Goal: Information Seeking & Learning: Compare options

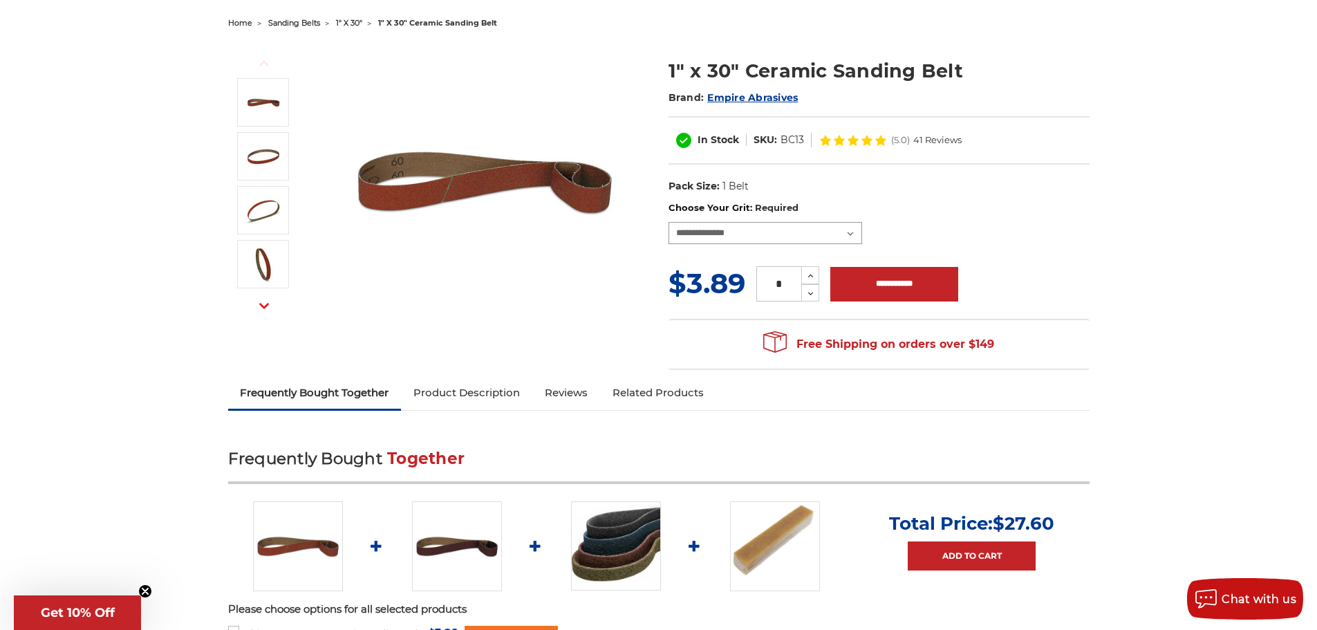
click at [750, 231] on select "**********" at bounding box center [765, 233] width 194 height 22
select select "****"
click at [668, 222] on select "**********" at bounding box center [765, 233] width 194 height 22
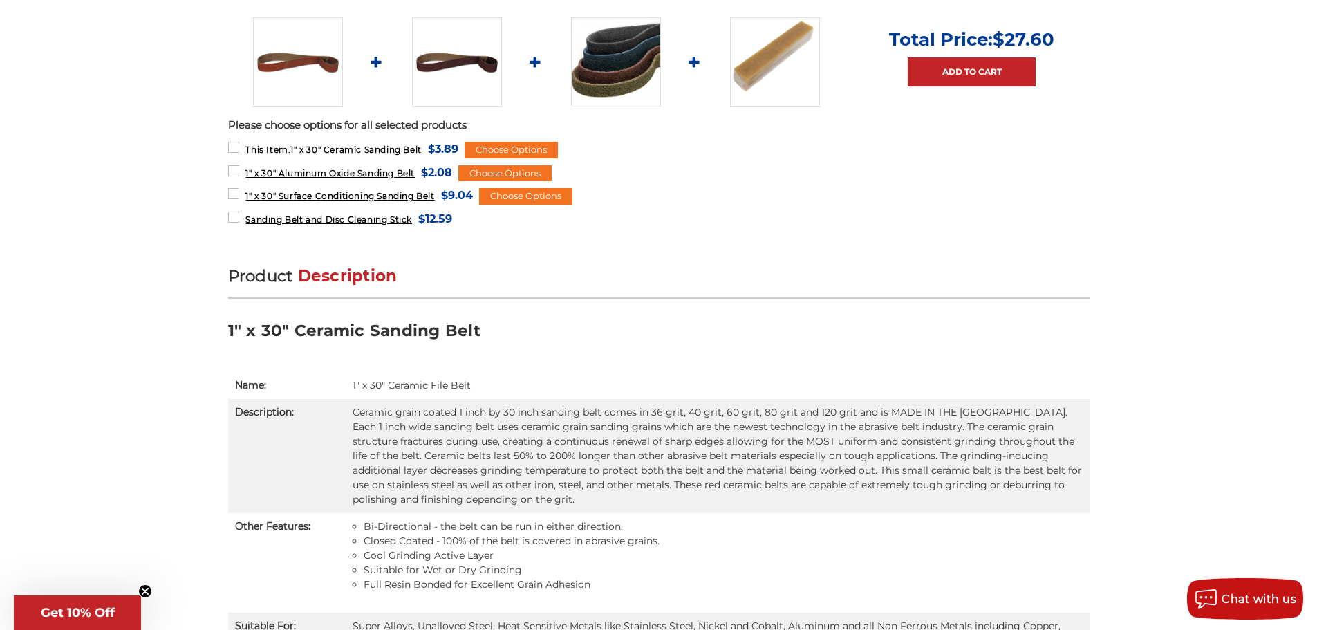
scroll to position [760, 0]
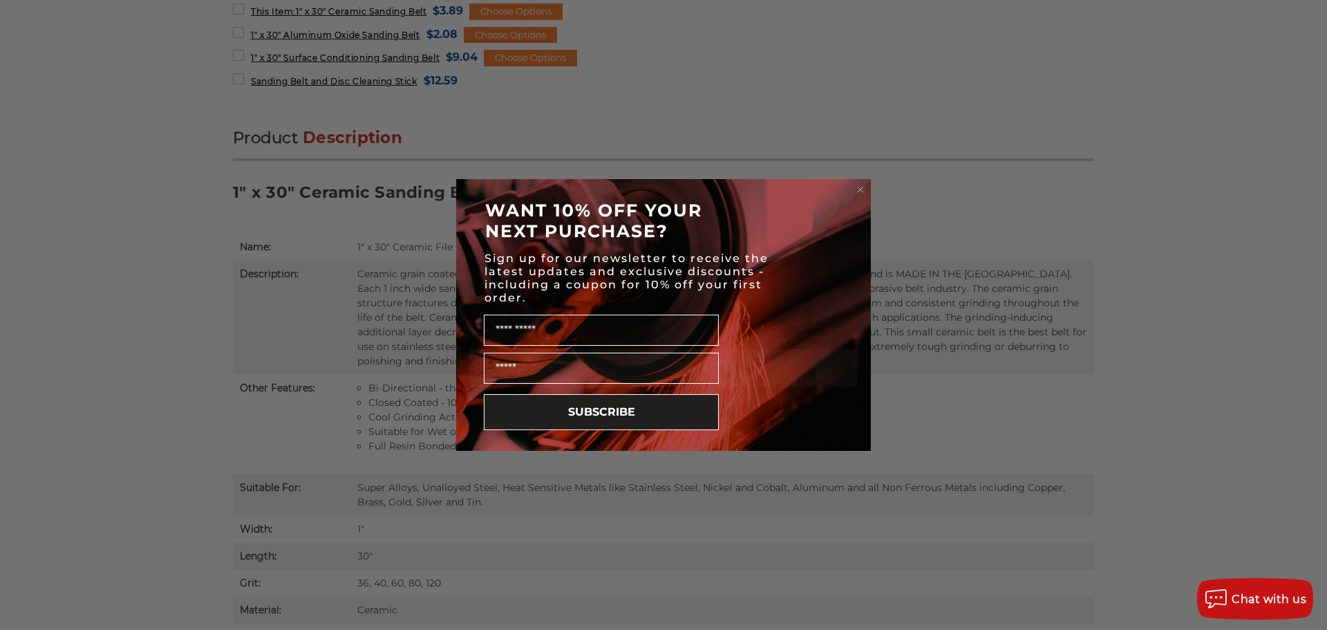
click at [862, 189] on circle "Close dialog" at bounding box center [860, 189] width 13 height 13
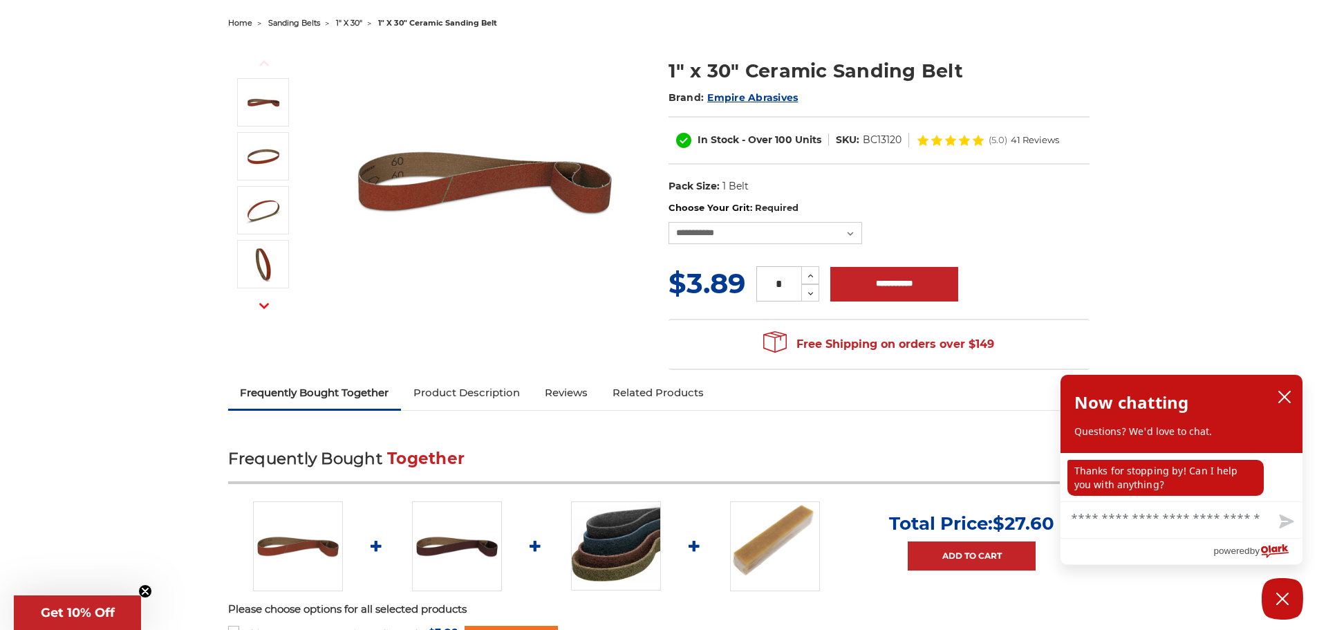
scroll to position [0, 0]
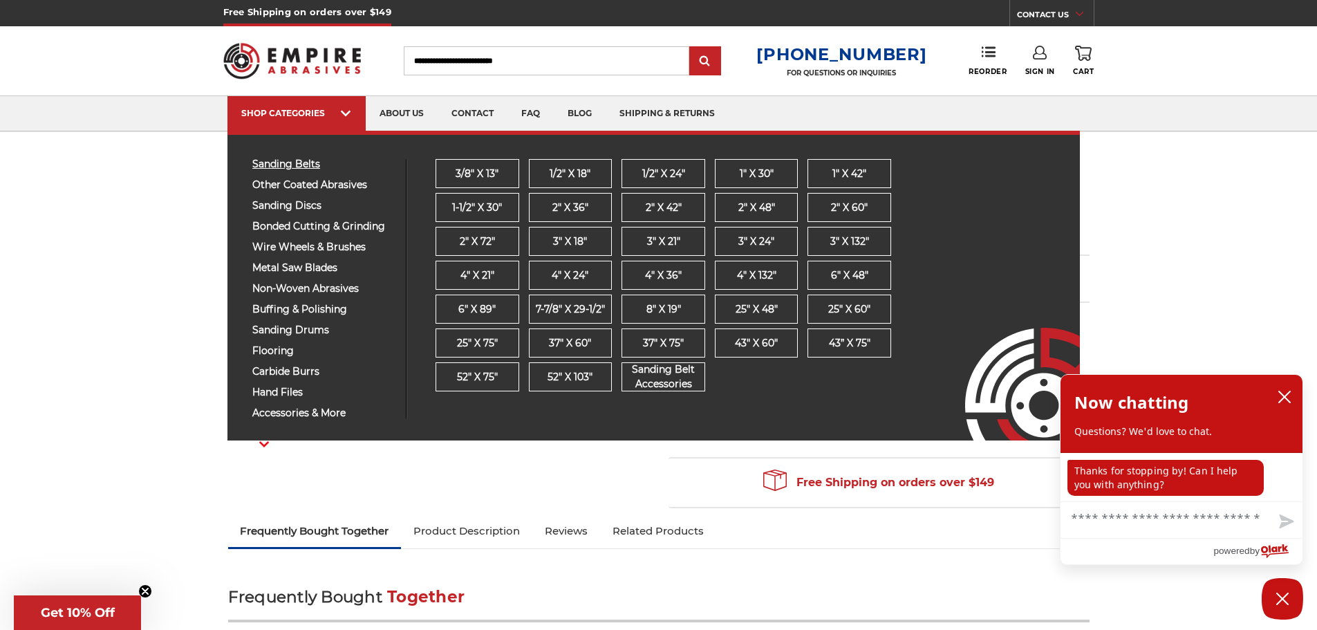
click at [279, 164] on span "sanding belts" at bounding box center [323, 164] width 143 height 10
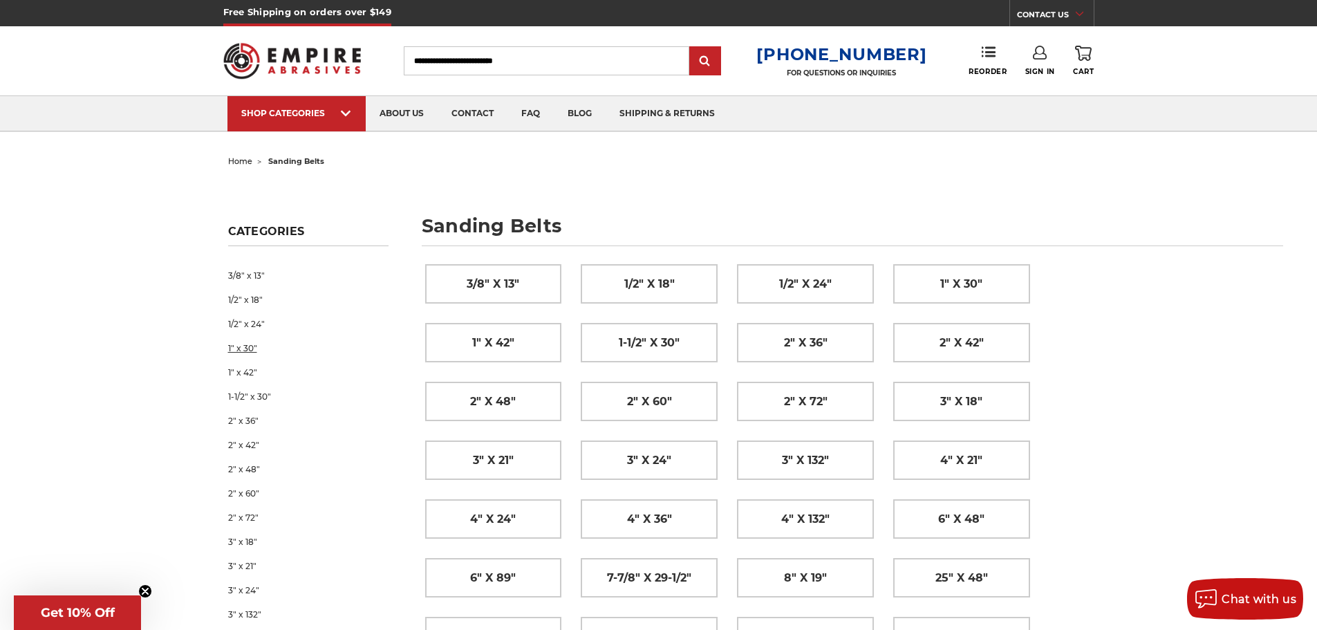
click at [245, 346] on link "1" x 30"" at bounding box center [308, 348] width 160 height 24
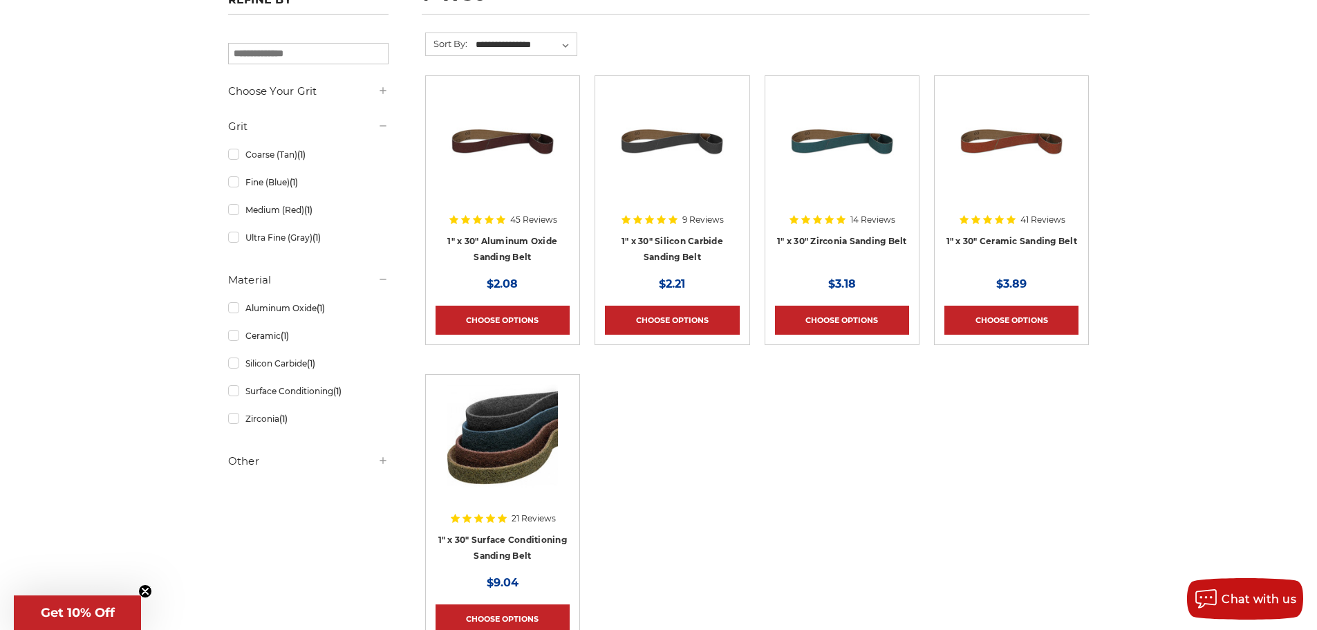
scroll to position [207, 0]
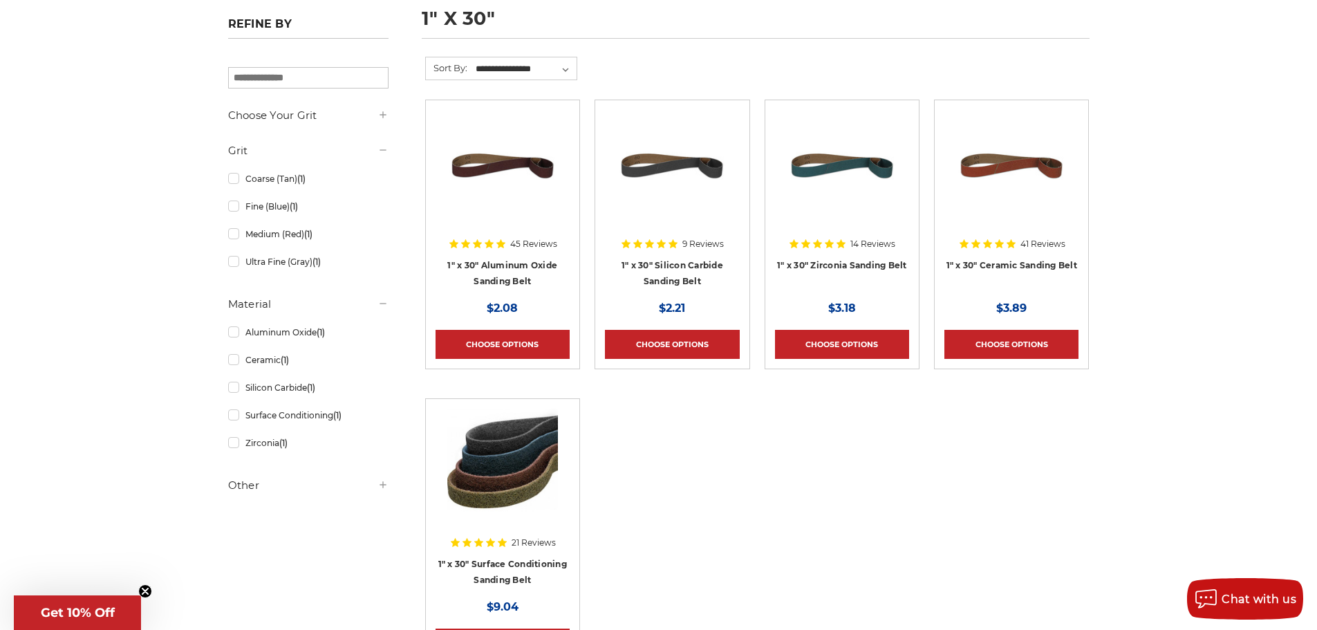
click at [858, 194] on img at bounding box center [841, 165] width 111 height 111
click at [679, 207] on img at bounding box center [671, 165] width 111 height 111
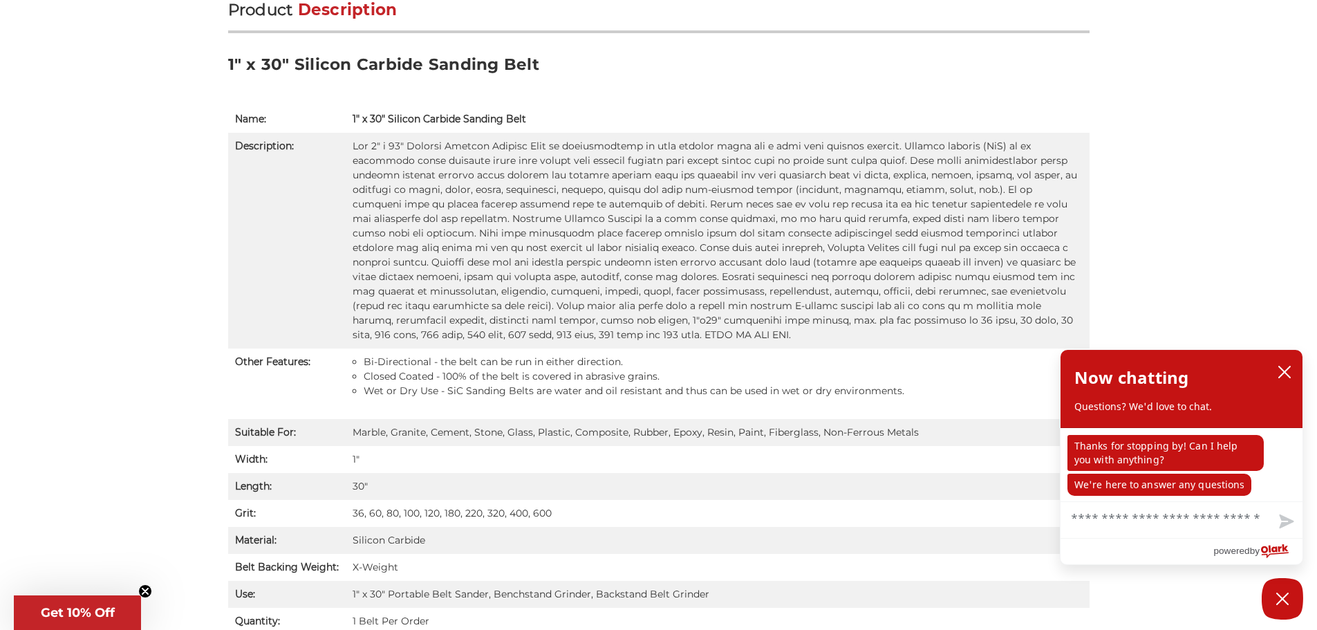
scroll to position [622, 0]
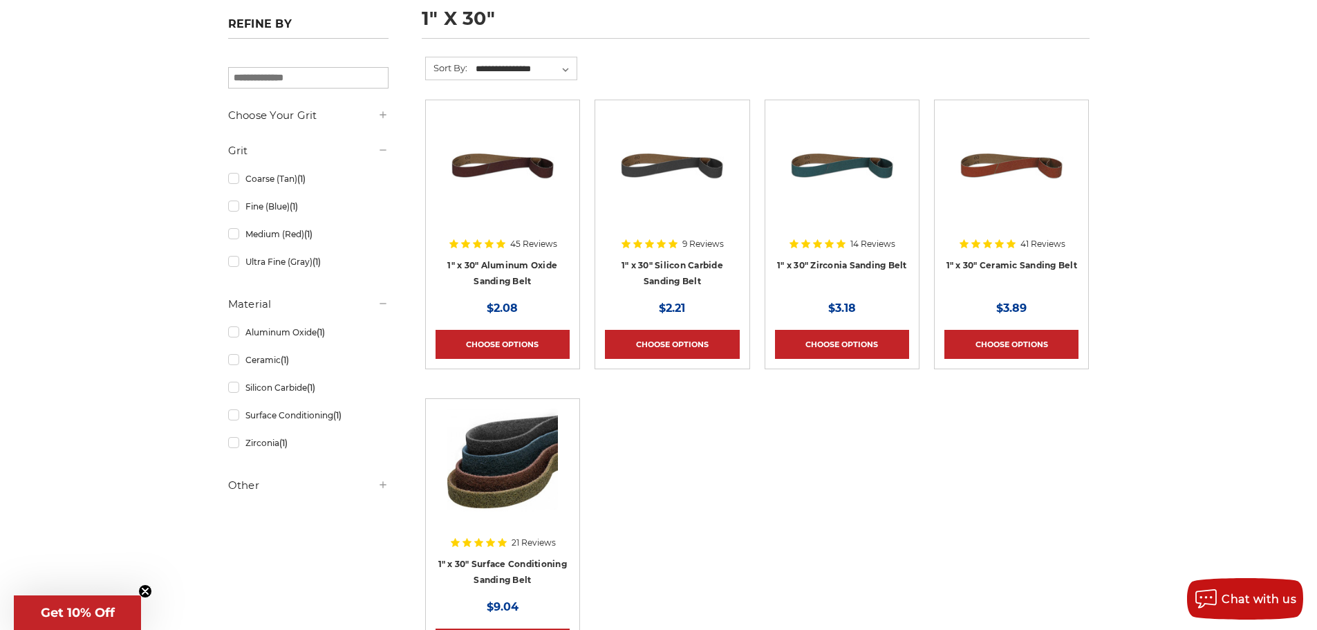
click at [500, 209] on img at bounding box center [502, 165] width 111 height 111
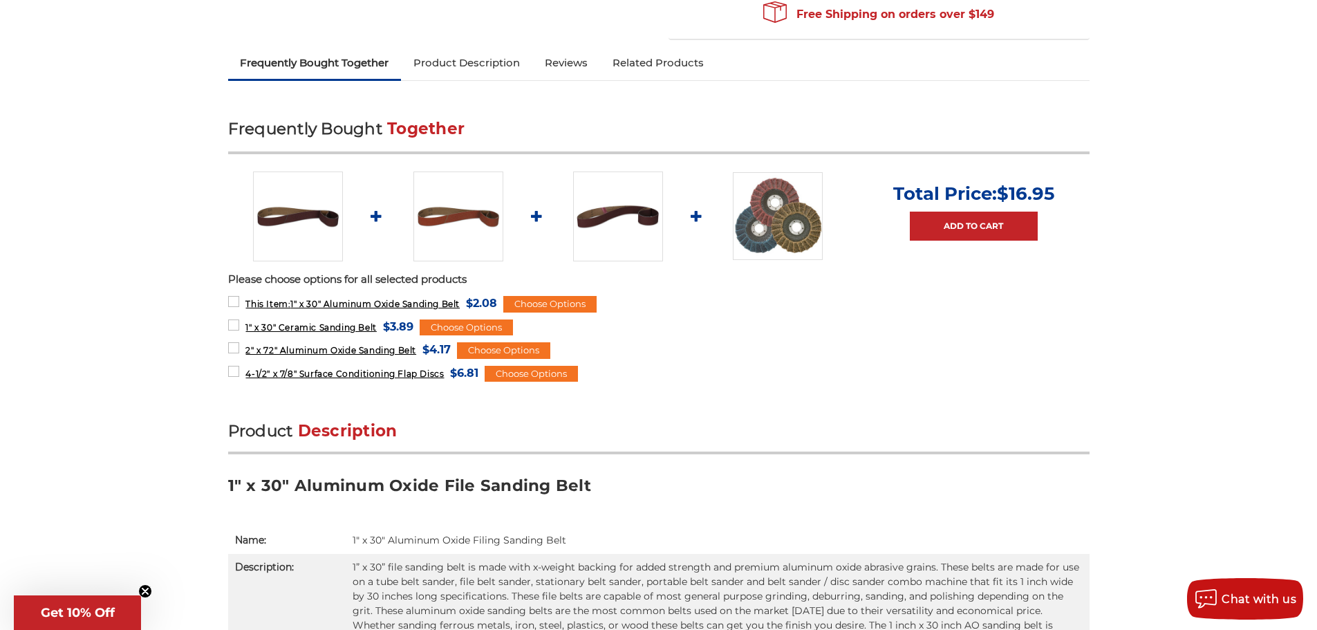
scroll to position [415, 0]
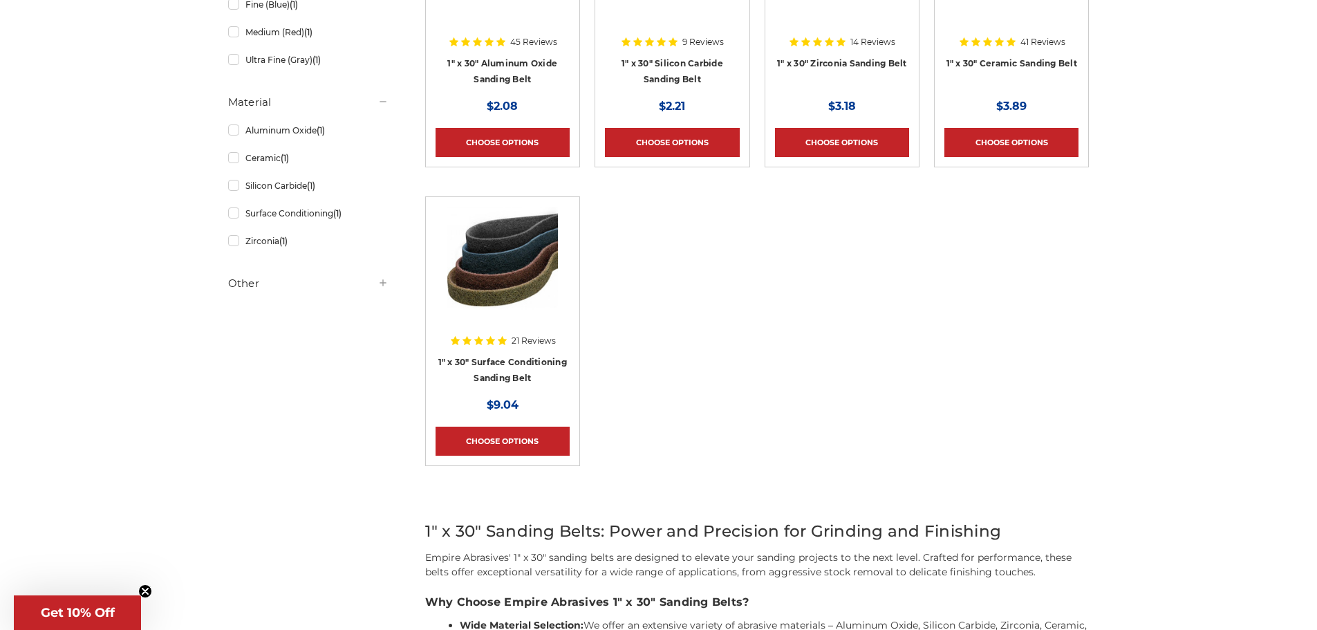
scroll to position [415, 0]
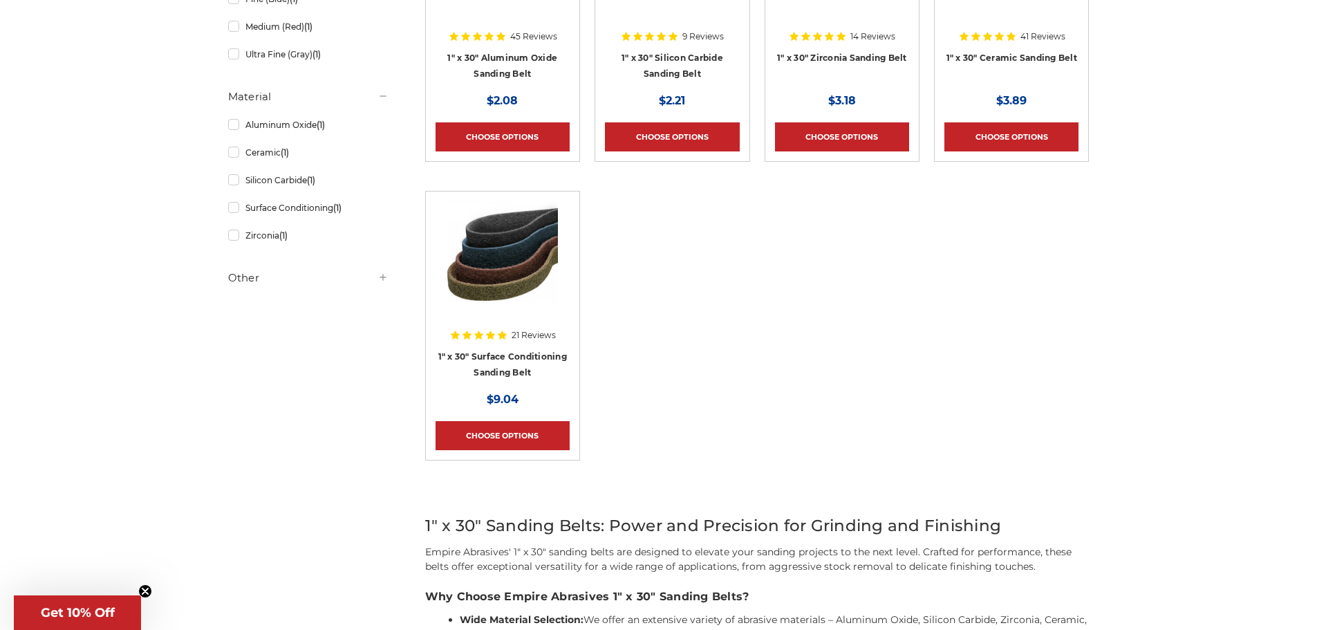
click at [518, 254] on img at bounding box center [502, 256] width 111 height 111
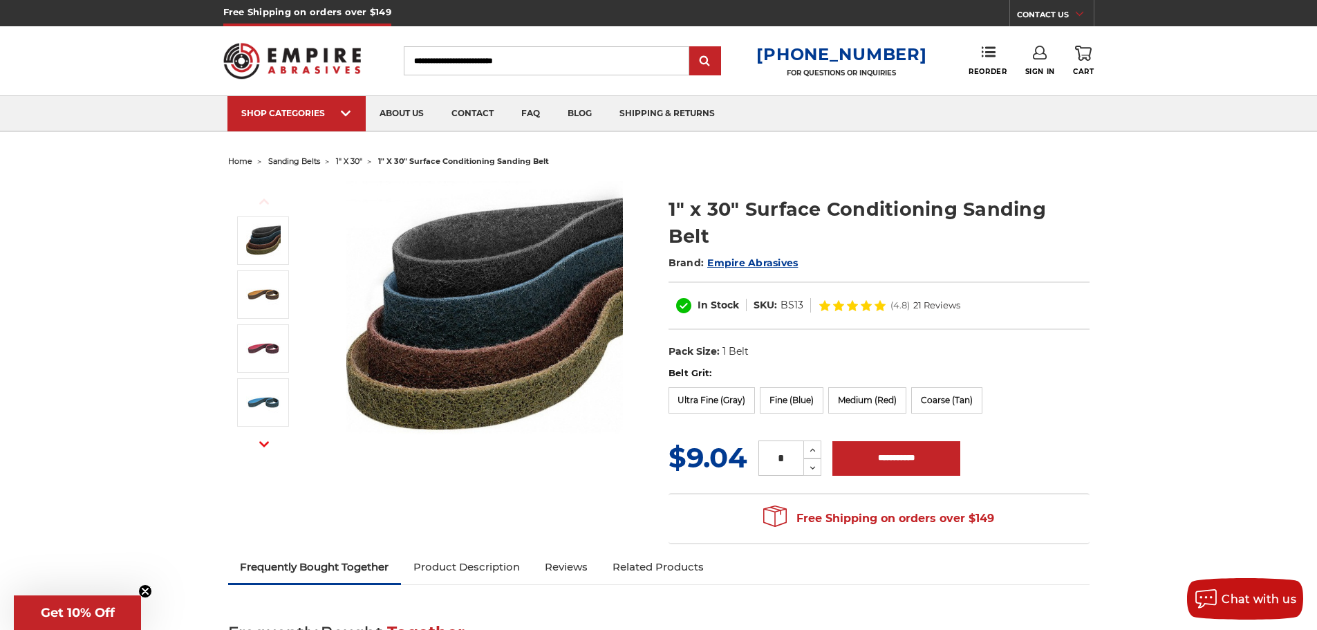
click at [288, 155] on li "sanding belts" at bounding box center [286, 161] width 68 height 20
click at [286, 159] on span "sanding belts" at bounding box center [294, 161] width 52 height 10
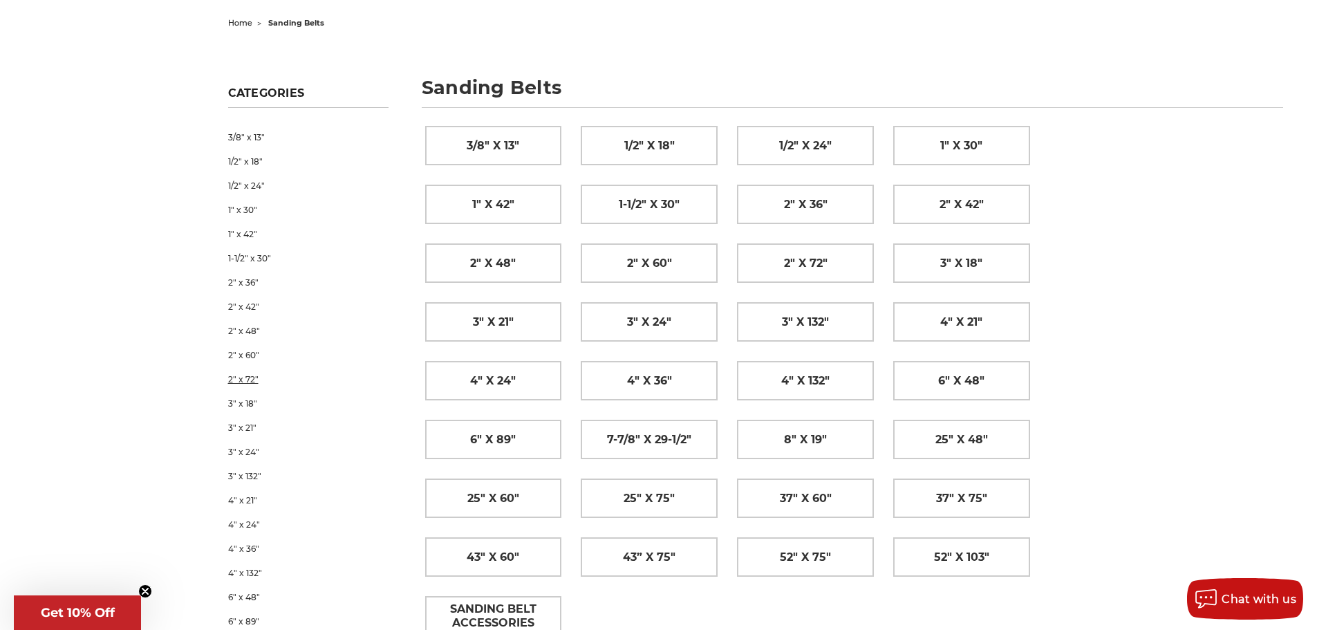
click at [243, 378] on link "2" x 72"" at bounding box center [308, 379] width 160 height 24
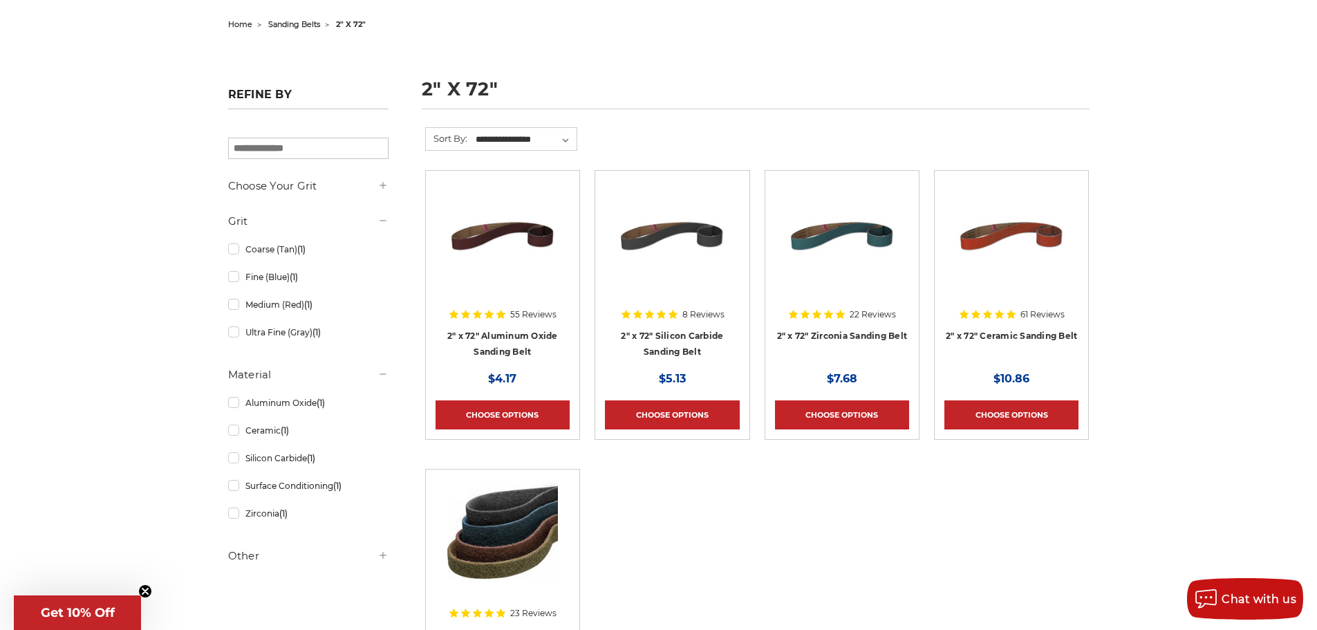
scroll to position [138, 0]
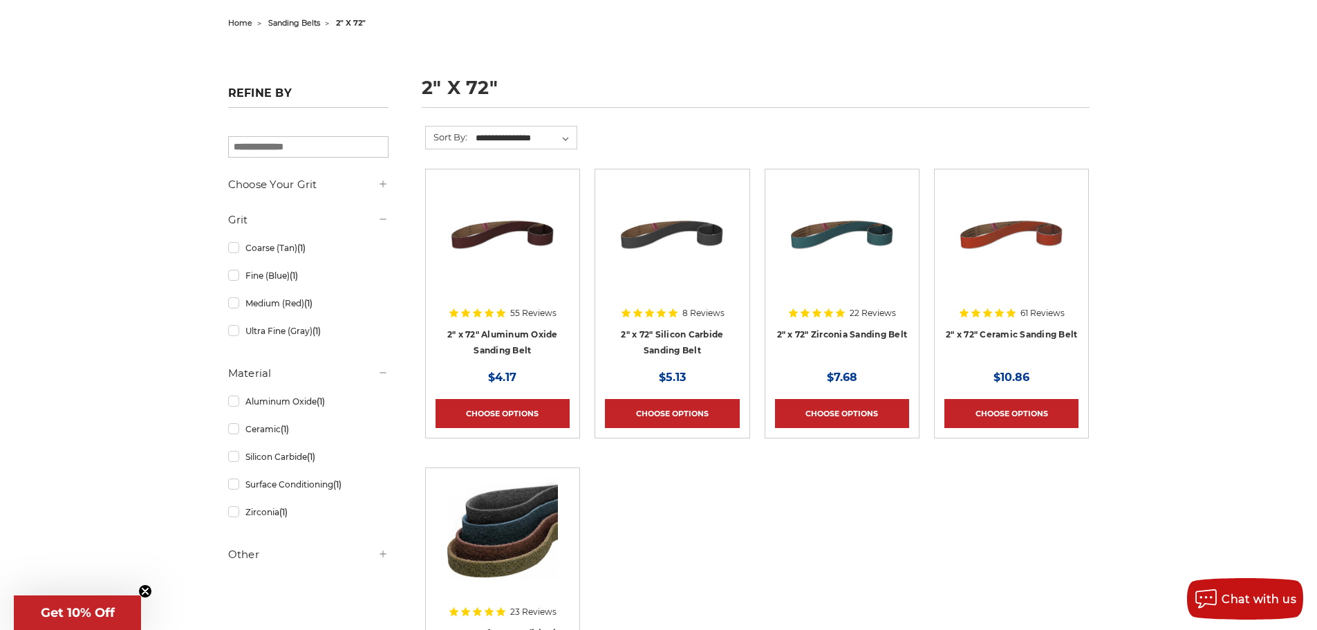
click at [1046, 253] on img at bounding box center [1011, 234] width 111 height 111
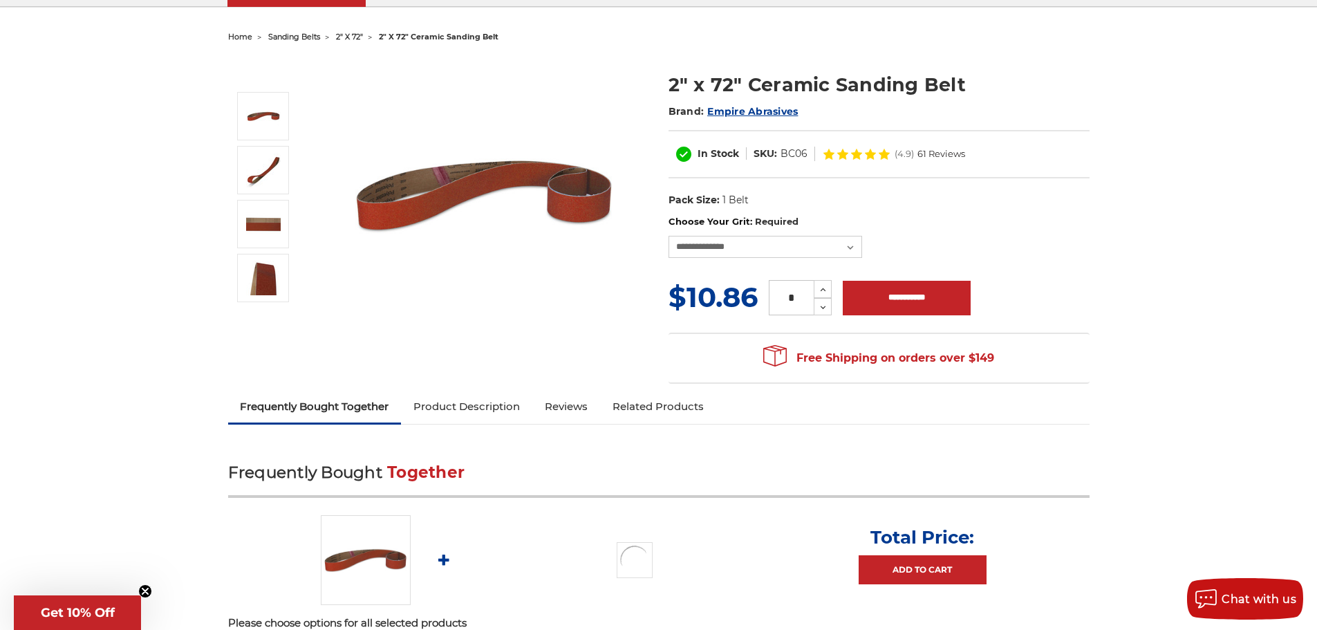
scroll to position [138, 0]
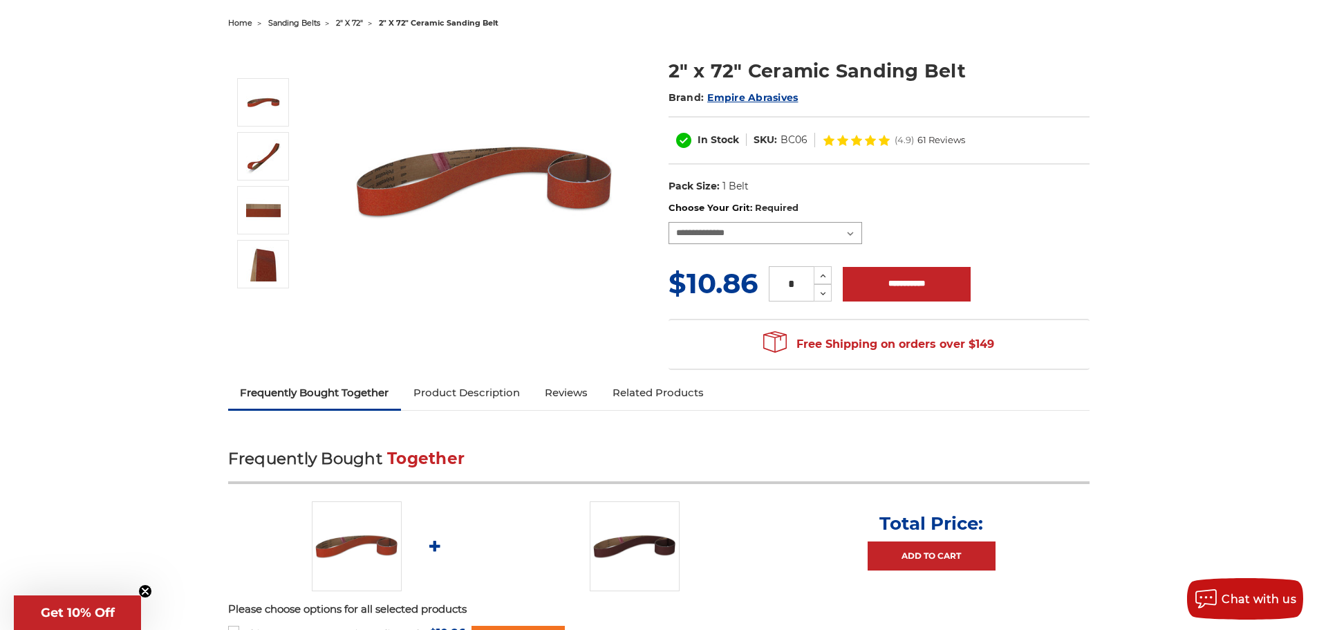
click at [726, 235] on select "**********" at bounding box center [765, 233] width 194 height 22
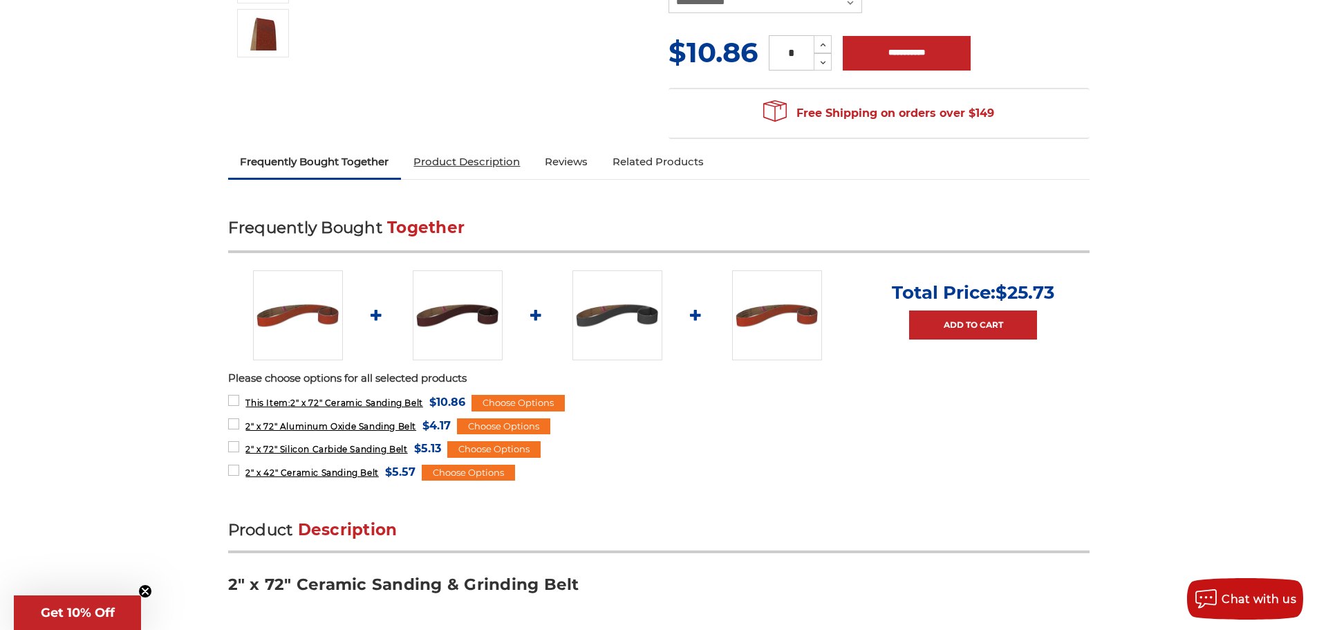
scroll to position [346, 0]
